Goal: Task Accomplishment & Management: Manage account settings

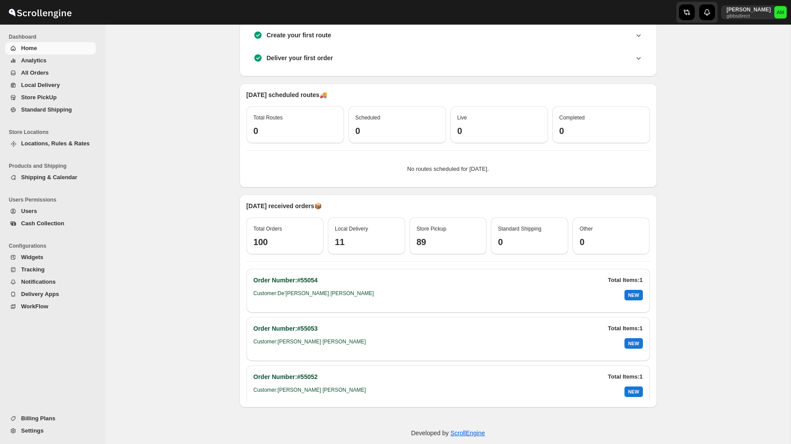
scroll to position [209, 0]
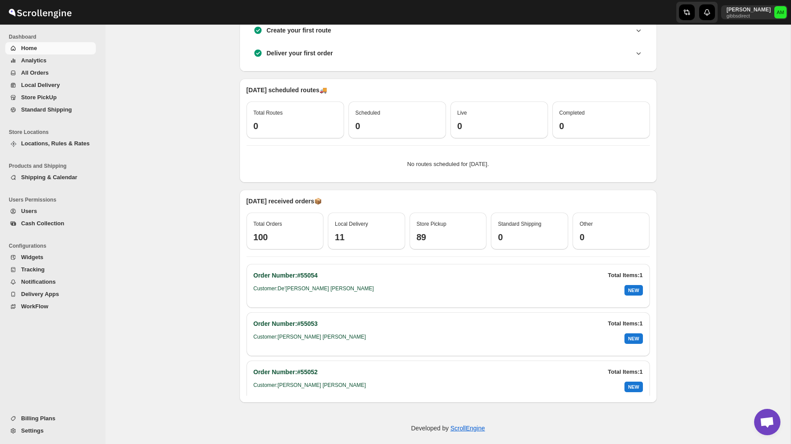
click at [47, 76] on span "All Orders" at bounding box center [57, 73] width 73 height 9
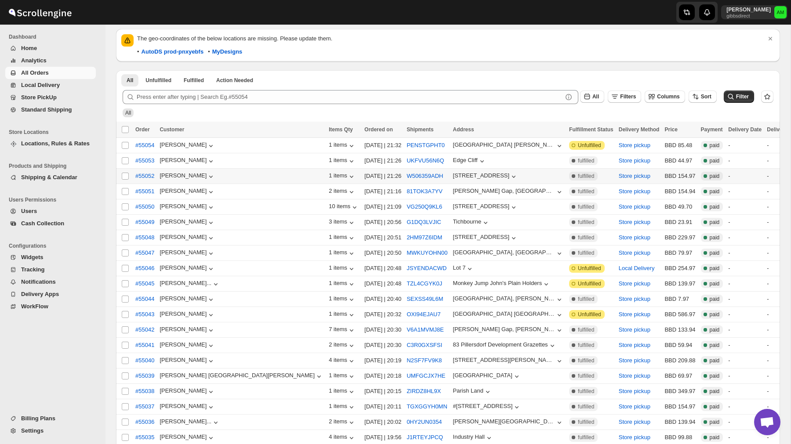
scroll to position [38, 0]
click at [44, 97] on span "Store PickUp" at bounding box center [39, 97] width 36 height 7
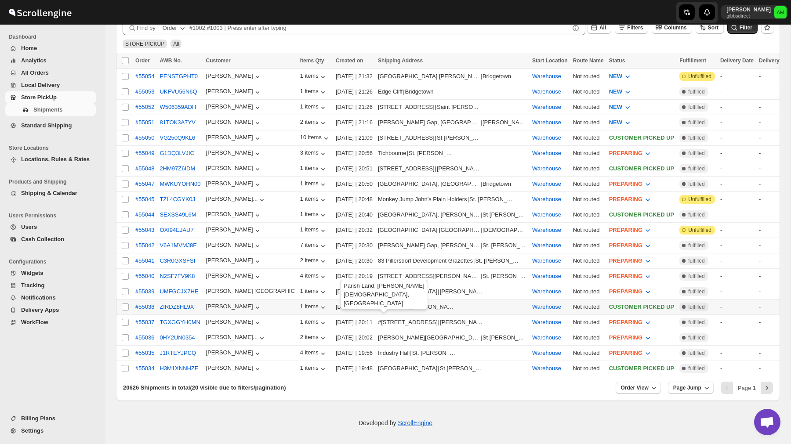
scroll to position [247, 0]
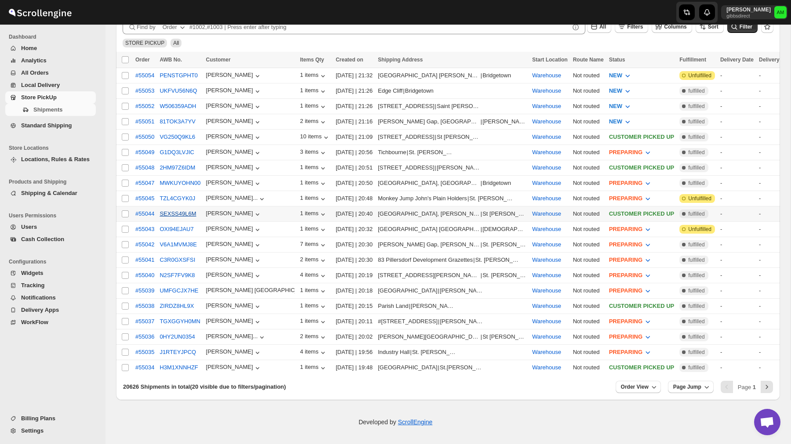
click at [187, 211] on button "SEXSS49L6M" at bounding box center [178, 214] width 36 height 7
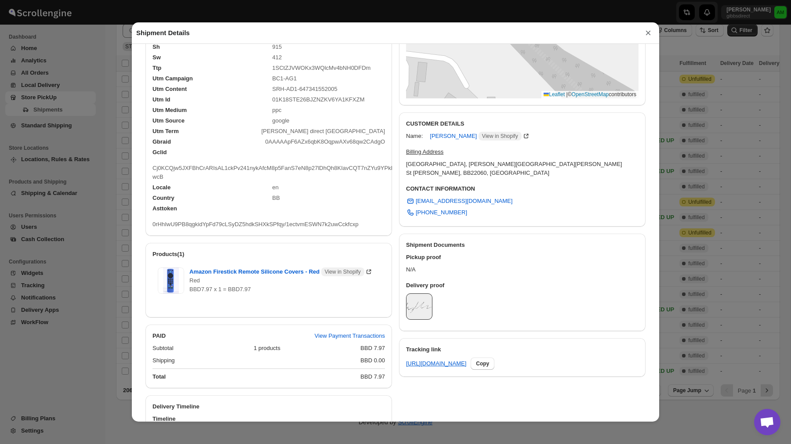
scroll to position [256, 0]
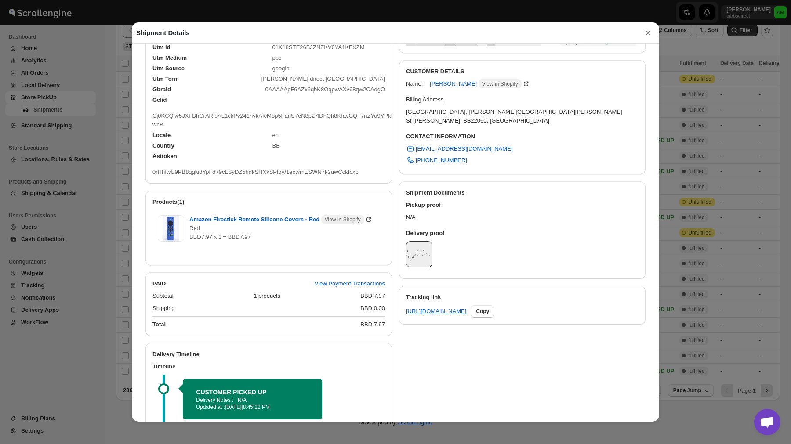
click at [415, 242] on img at bounding box center [419, 254] width 25 height 25
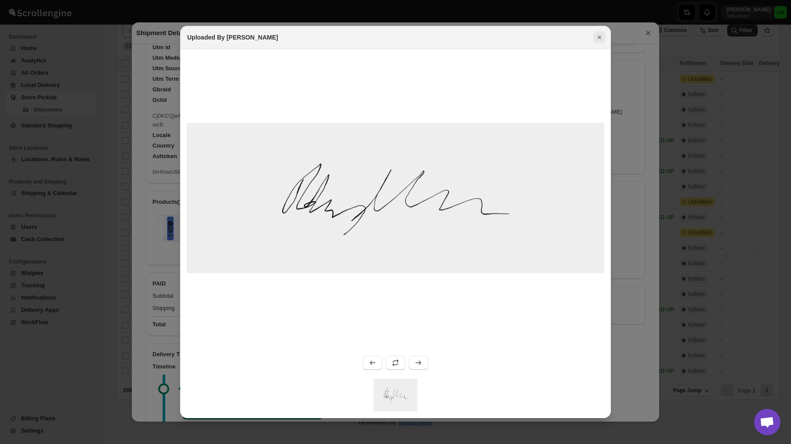
click at [601, 36] on icon "Close" at bounding box center [599, 37] width 9 height 9
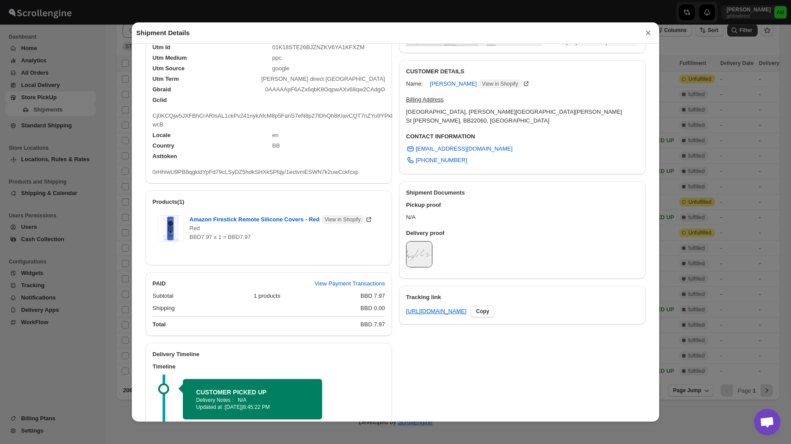
click at [650, 32] on button "×" at bounding box center [648, 33] width 13 height 12
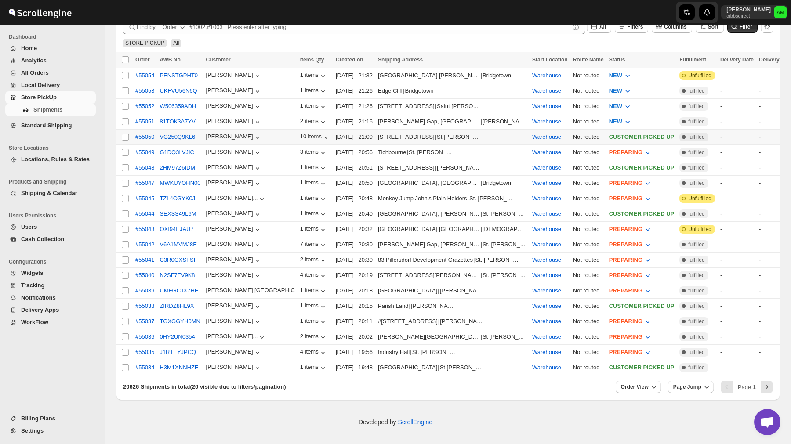
scroll to position [0, 0]
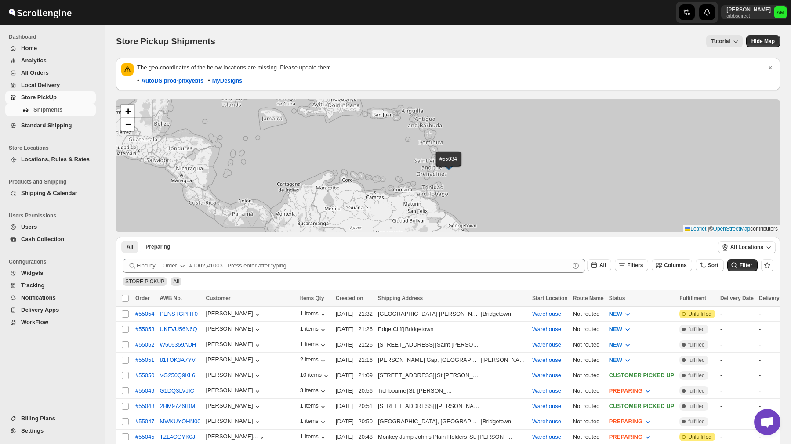
click at [33, 46] on span "Home" at bounding box center [29, 48] width 16 height 7
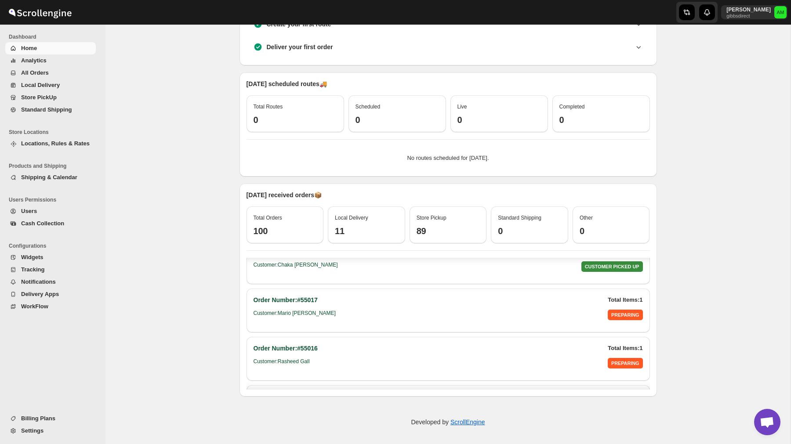
scroll to position [1847, 0]
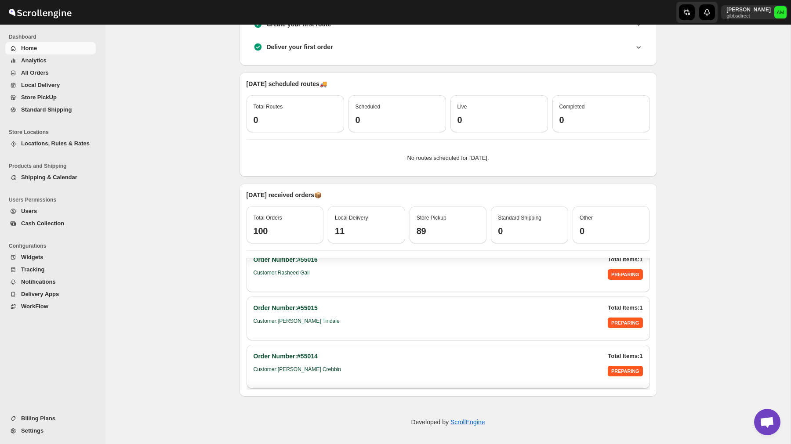
click at [354, 229] on h3 "11" at bounding box center [366, 231] width 63 height 11
click at [449, 229] on h3 "89" at bounding box center [448, 231] width 63 height 11
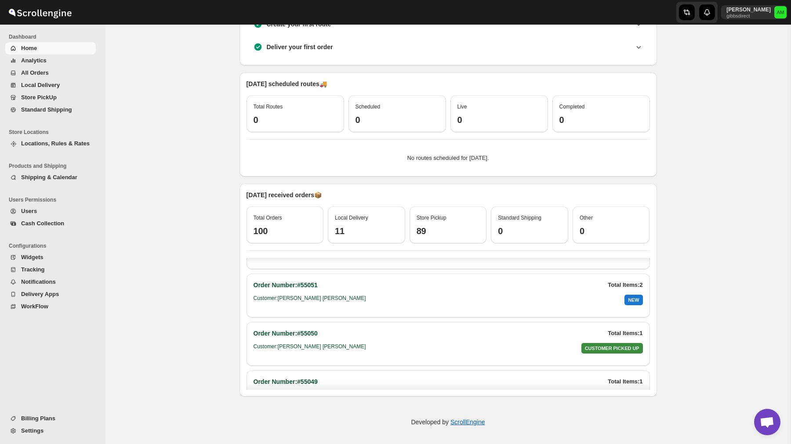
scroll to position [0, 0]
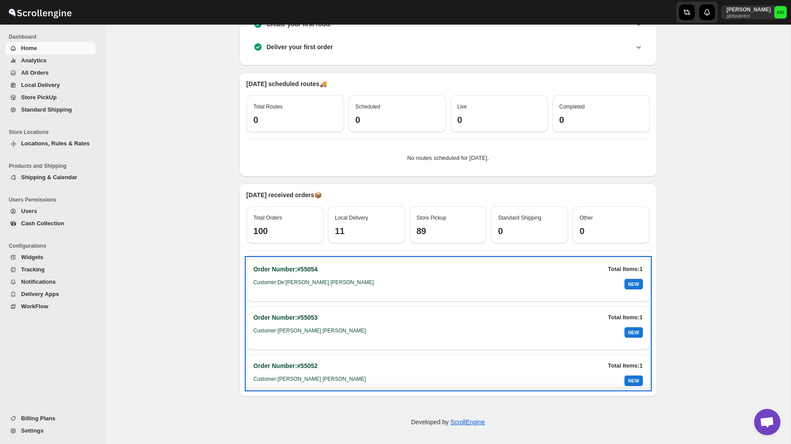
click at [301, 273] on h2 "Order Number: #55054" at bounding box center [286, 269] width 64 height 9
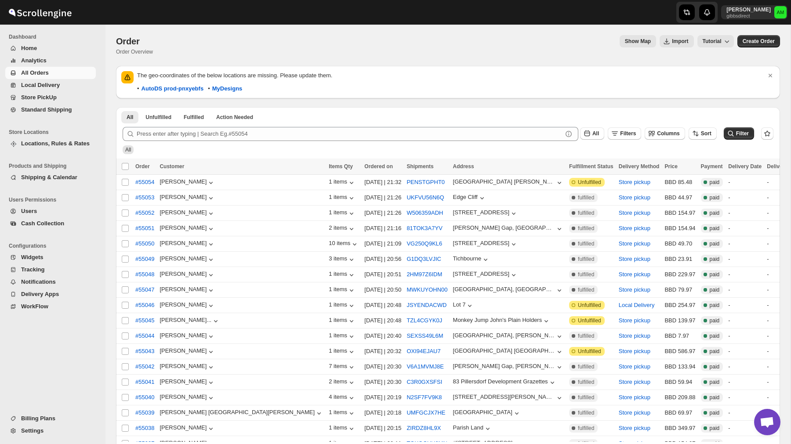
click at [26, 51] on span "Home" at bounding box center [29, 48] width 16 height 7
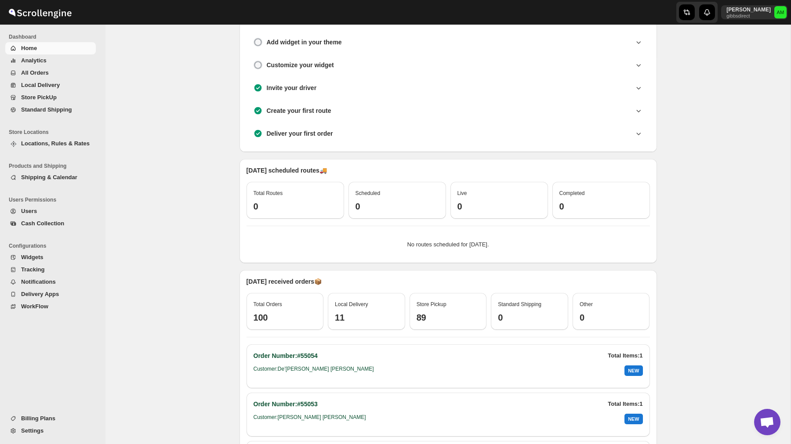
scroll to position [215, 0]
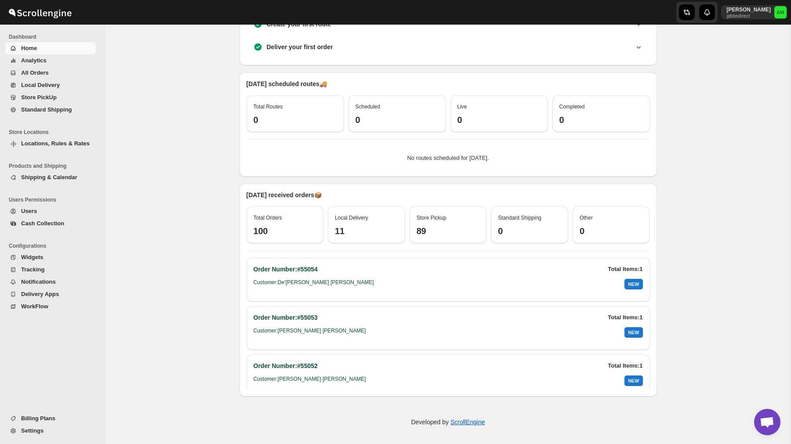
click at [744, 21] on div "[PERSON_NAME] gibbsdirect AM" at bounding box center [756, 12] width 70 height 25
click at [741, 11] on p "[PERSON_NAME]" at bounding box center [749, 9] width 44 height 7
click at [756, 94] on span "Logout" at bounding box center [756, 96] width 18 height 7
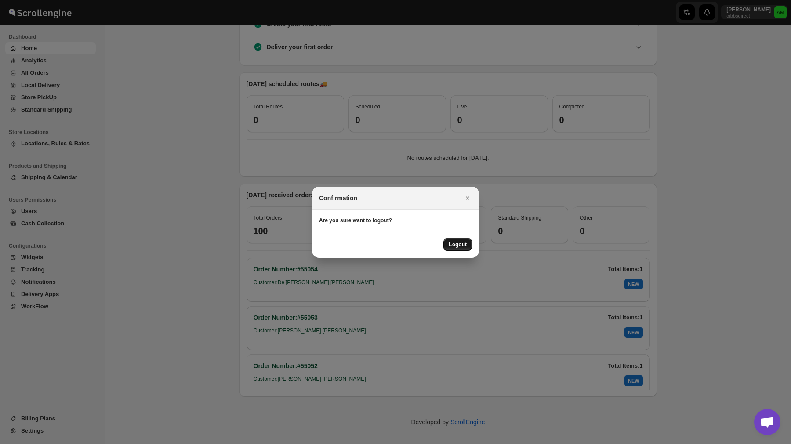
click at [465, 246] on span "Logout" at bounding box center [458, 244] width 18 height 7
